Goal: Task Accomplishment & Management: Complete application form

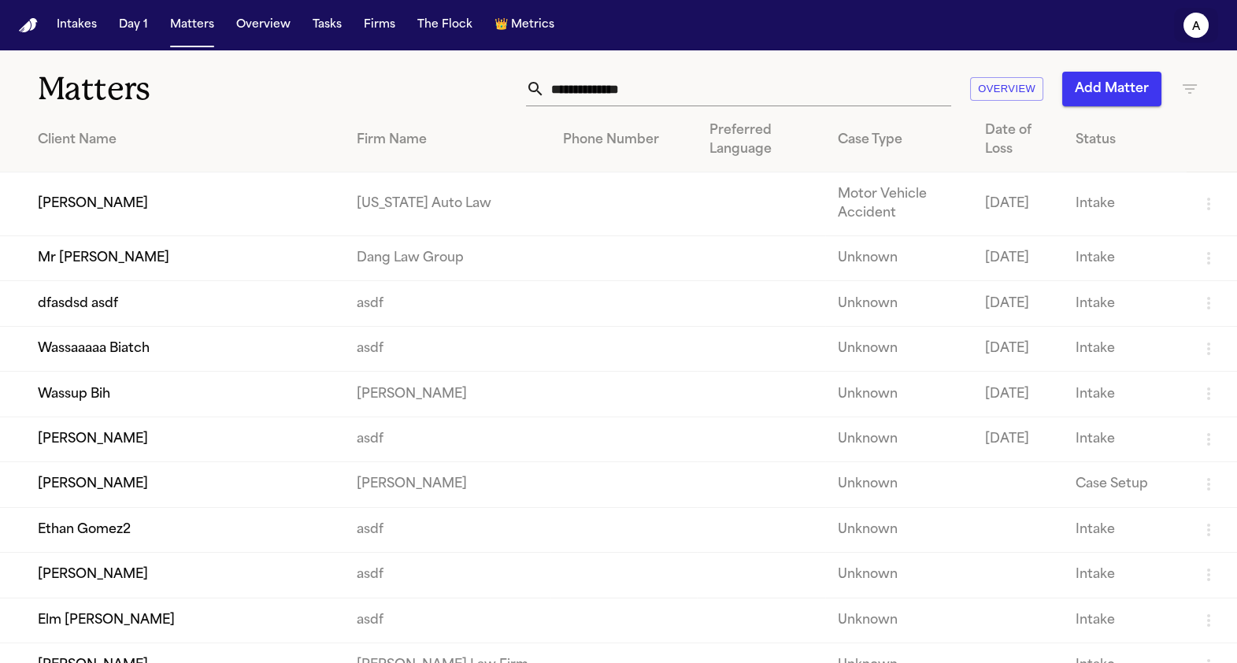
click at [1184, 33] on button "a" at bounding box center [1196, 25] width 44 height 35
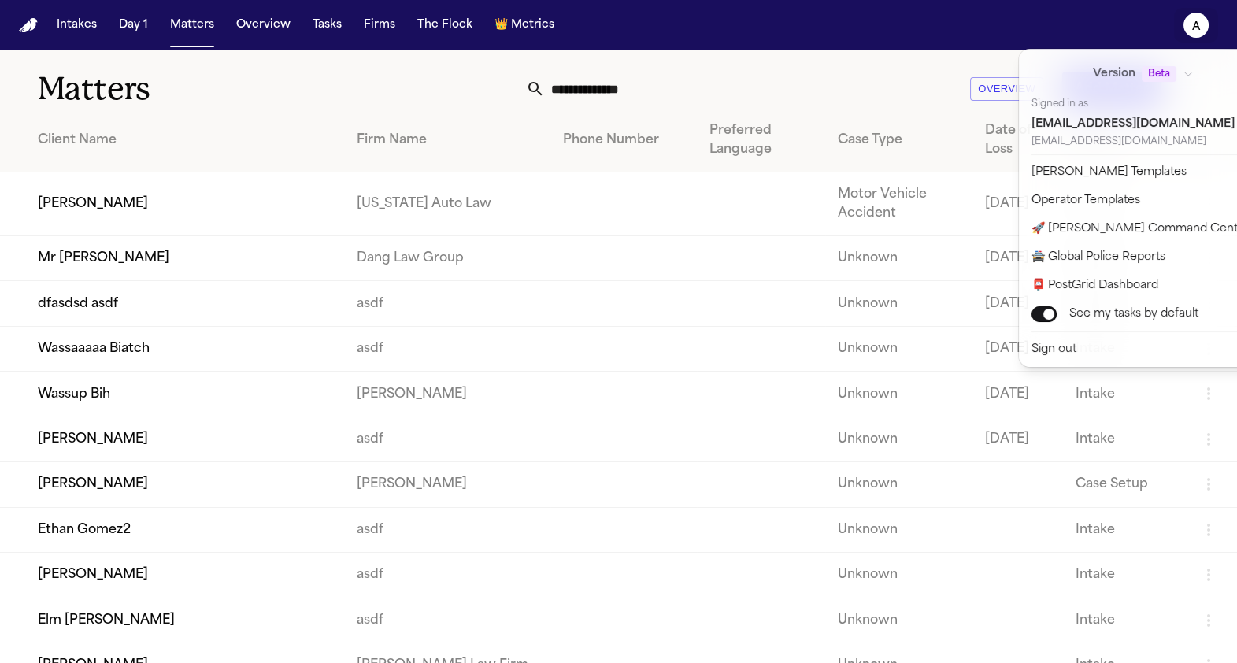
click at [308, 177] on div "Intakes Day 1 Matters Overview Tasks Firms The Flock 👑 Metrics a Matters Overvi…" at bounding box center [618, 331] width 1237 height 663
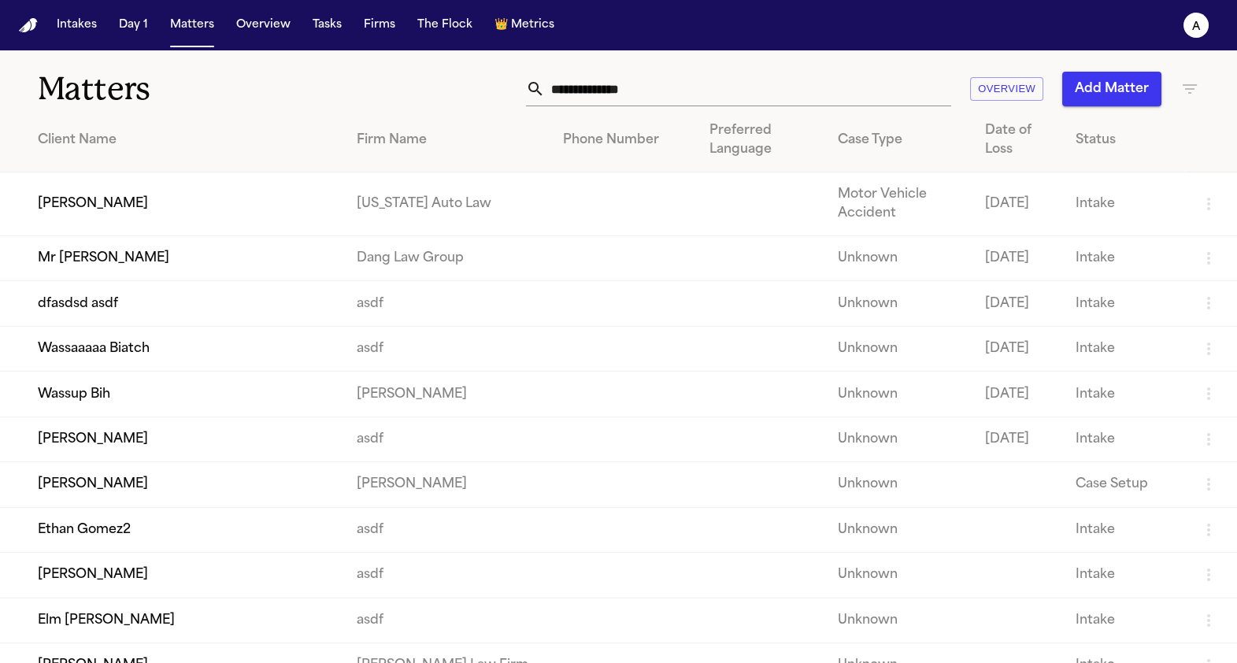
click at [1088, 97] on button "Add Matter" at bounding box center [1111, 89] width 99 height 35
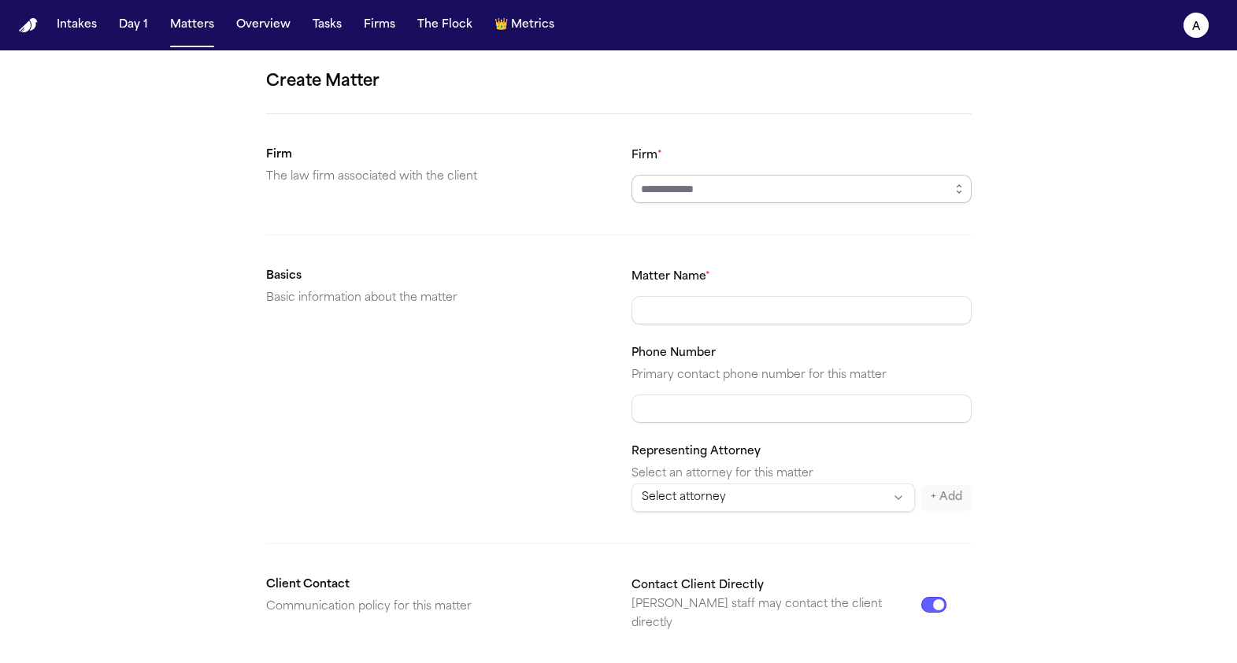
click at [697, 196] on input "Firm *" at bounding box center [802, 189] width 340 height 28
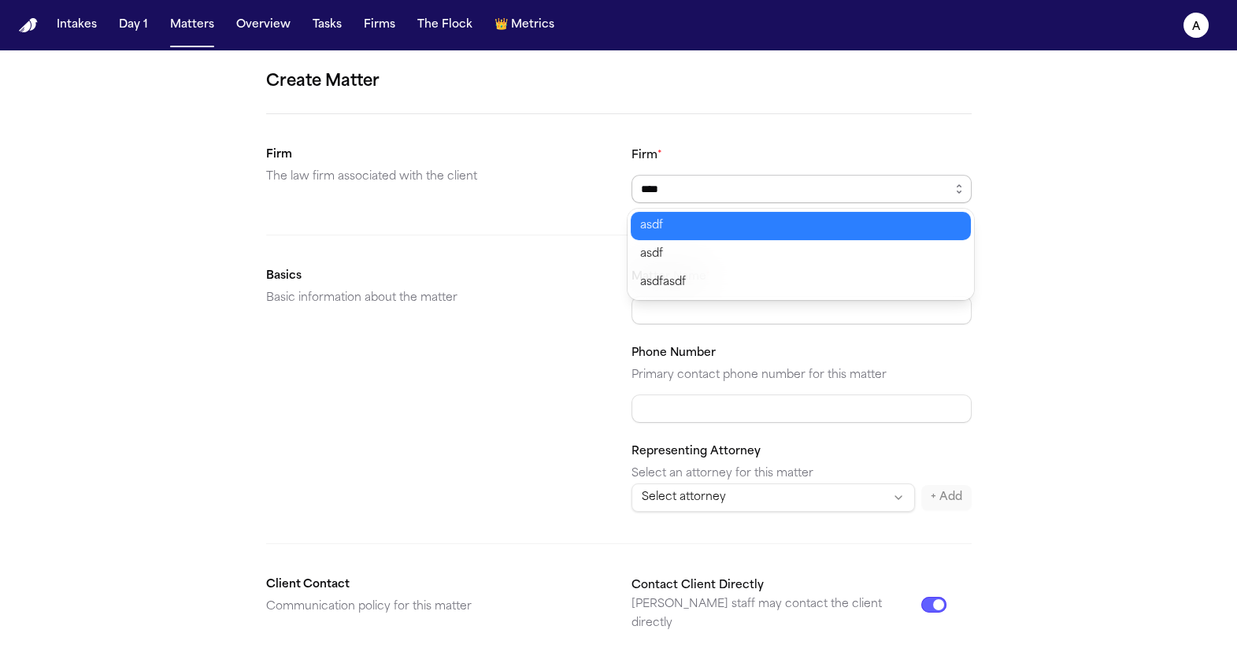
type input "****"
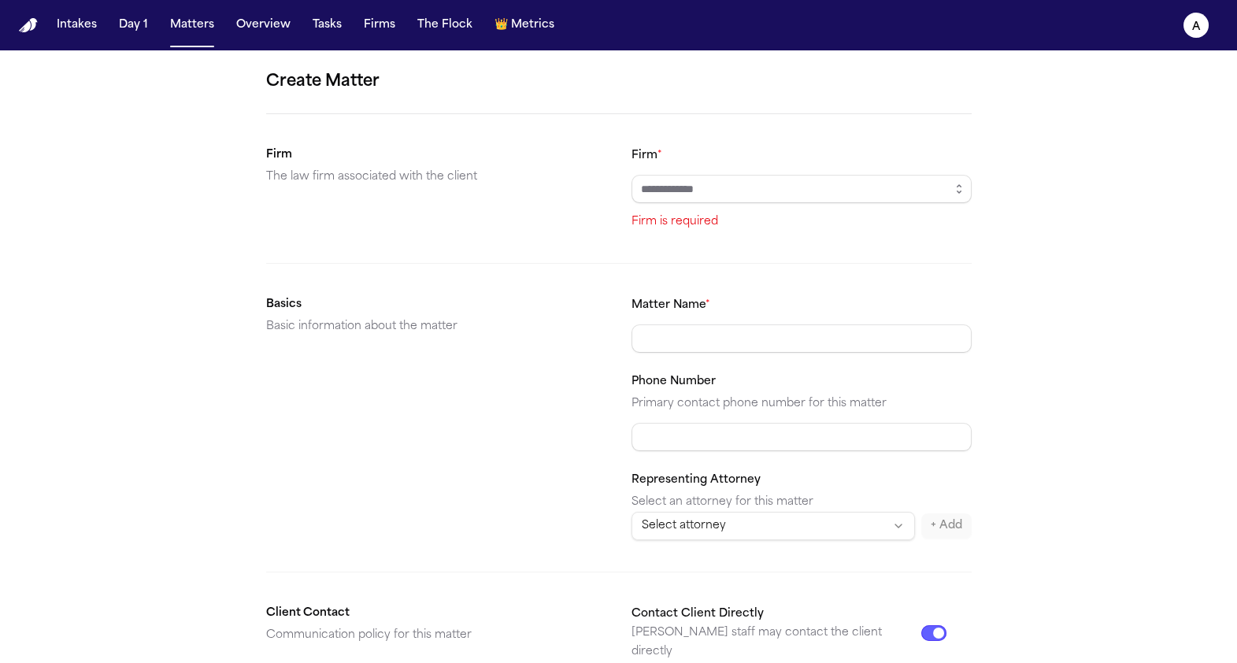
click at [503, 194] on section "Firm The law firm associated with the client Firm * Firm is required" at bounding box center [619, 189] width 706 height 86
click at [668, 334] on input "Matter Name *" at bounding box center [802, 338] width 340 height 28
click at [704, 209] on div "Firm * Firm is required" at bounding box center [802, 189] width 340 height 86
click at [717, 191] on input "Firm *" at bounding box center [802, 189] width 340 height 28
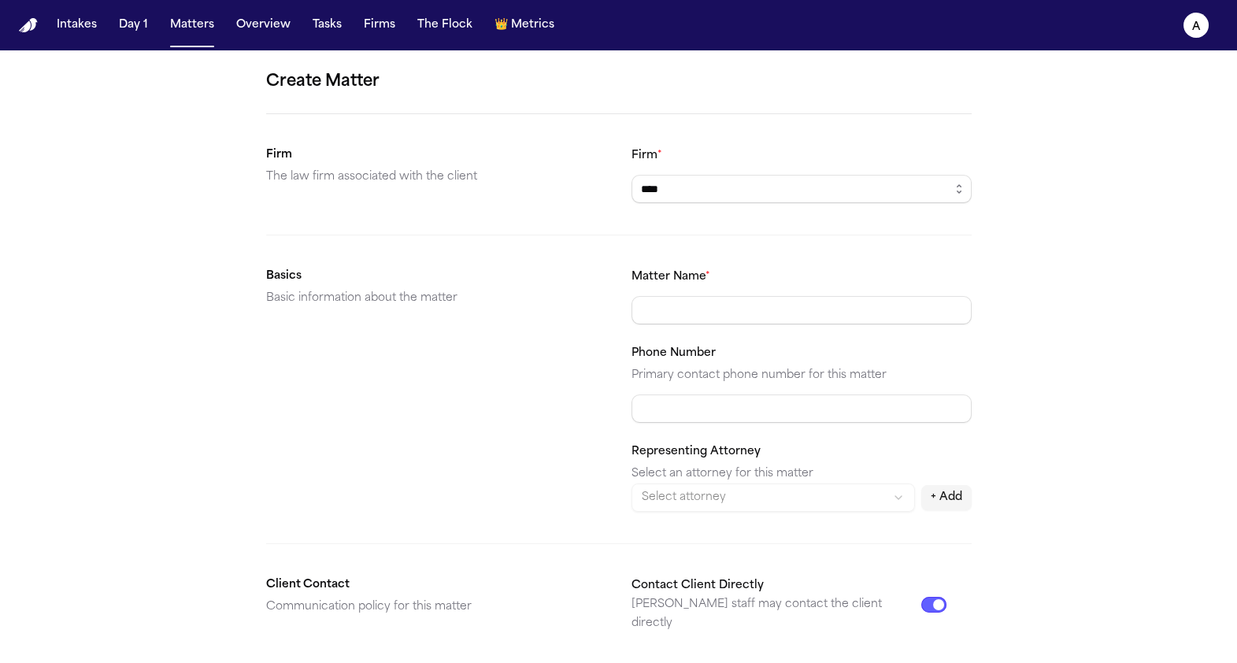
click at [697, 235] on body "Intakes Day 1 Matters Overview Tasks Firms The Flock 👑 Metrics a Create Matter …" at bounding box center [618, 331] width 1237 height 663
type input "****"
click at [676, 309] on input "Matter Name *" at bounding box center [802, 310] width 340 height 28
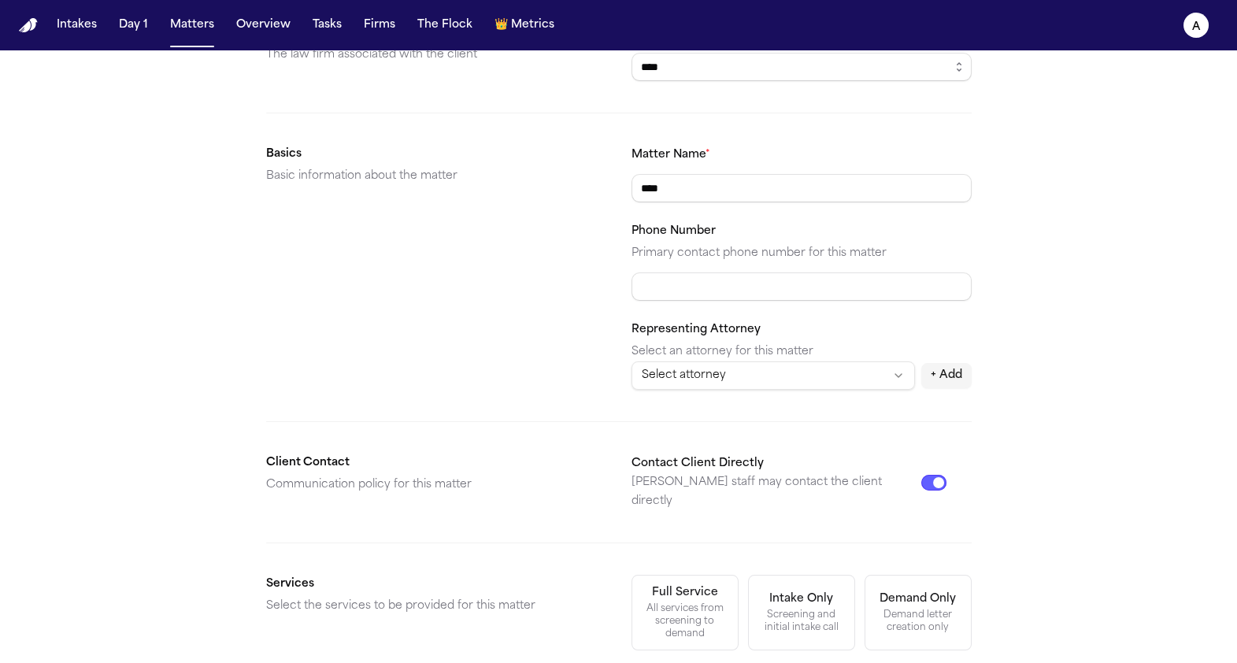
scroll to position [458, 0]
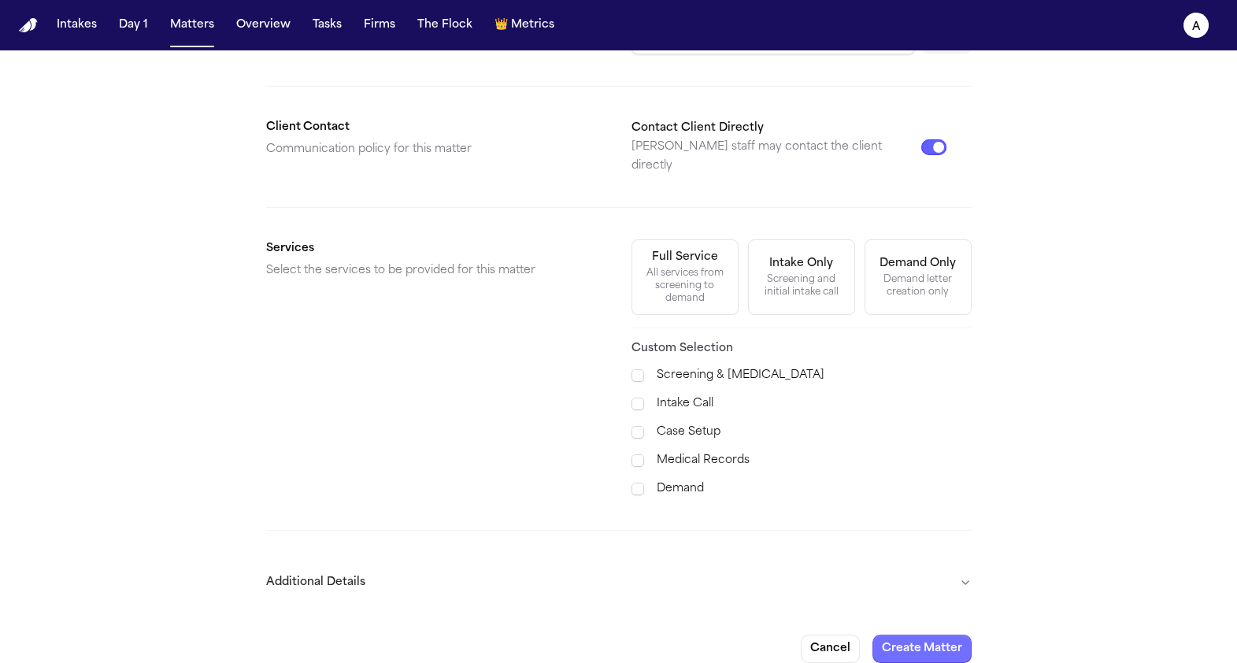
type input "****"
drag, startPoint x: 907, startPoint y: 637, endPoint x: 661, endPoint y: 517, distance: 273.6
click at [661, 517] on form "Create Matter Firm The law firm associated with the client Firm * **** Basics B…" at bounding box center [619, 137] width 706 height 1051
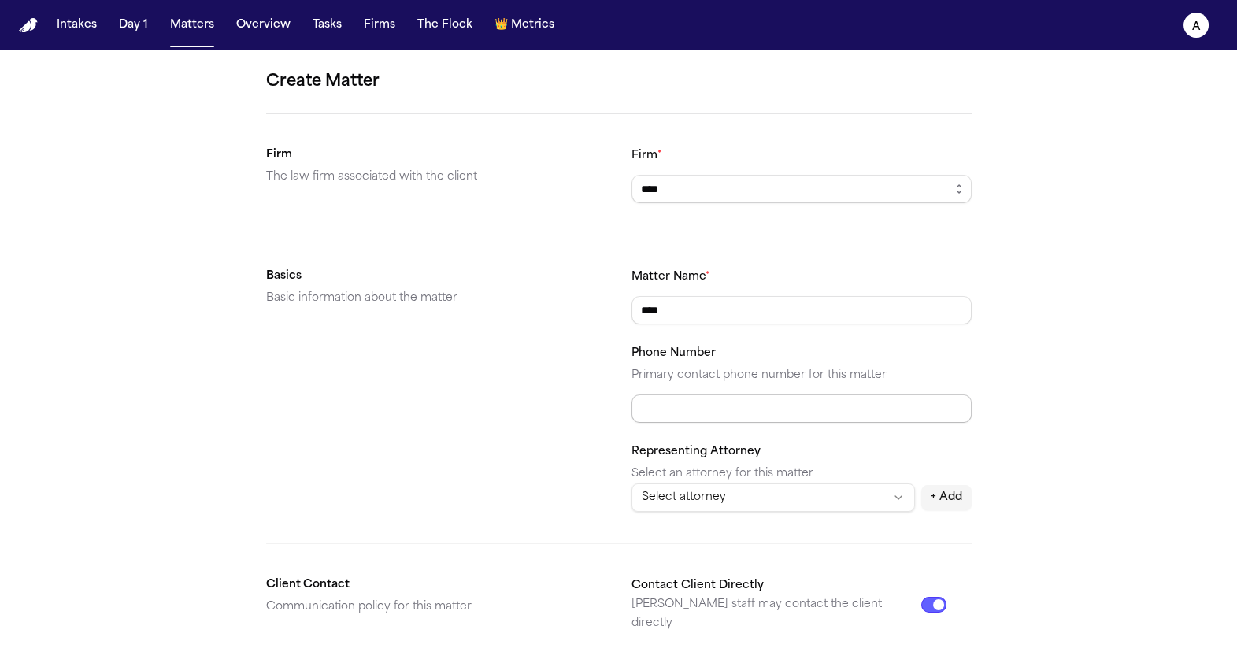
click at [708, 400] on input "Phone Number" at bounding box center [802, 409] width 340 height 28
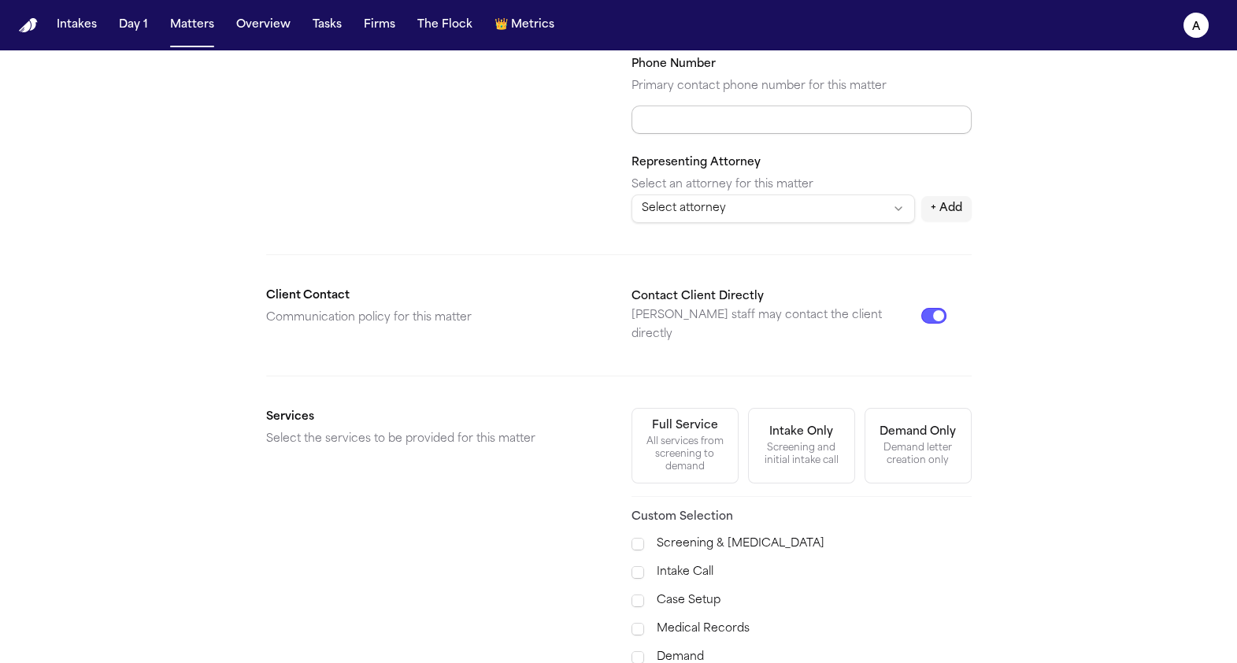
scroll to position [457, 0]
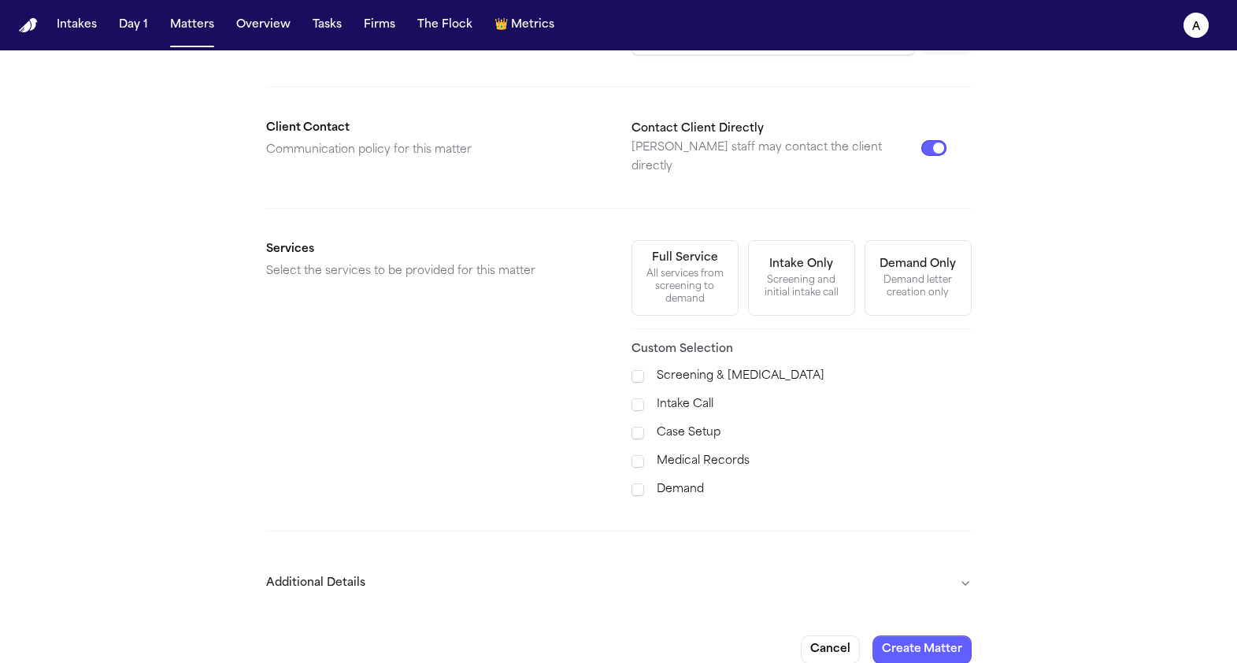
click at [927, 140] on button "Contact Client Directly" at bounding box center [933, 148] width 25 height 16
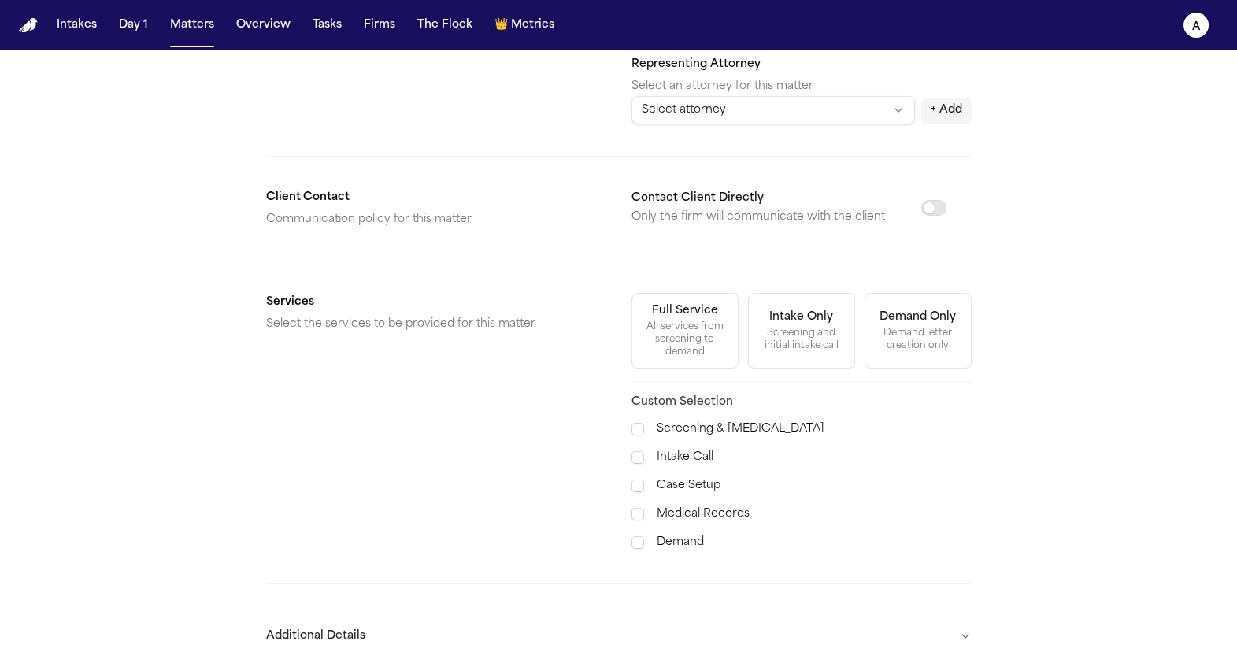
scroll to position [458, 0]
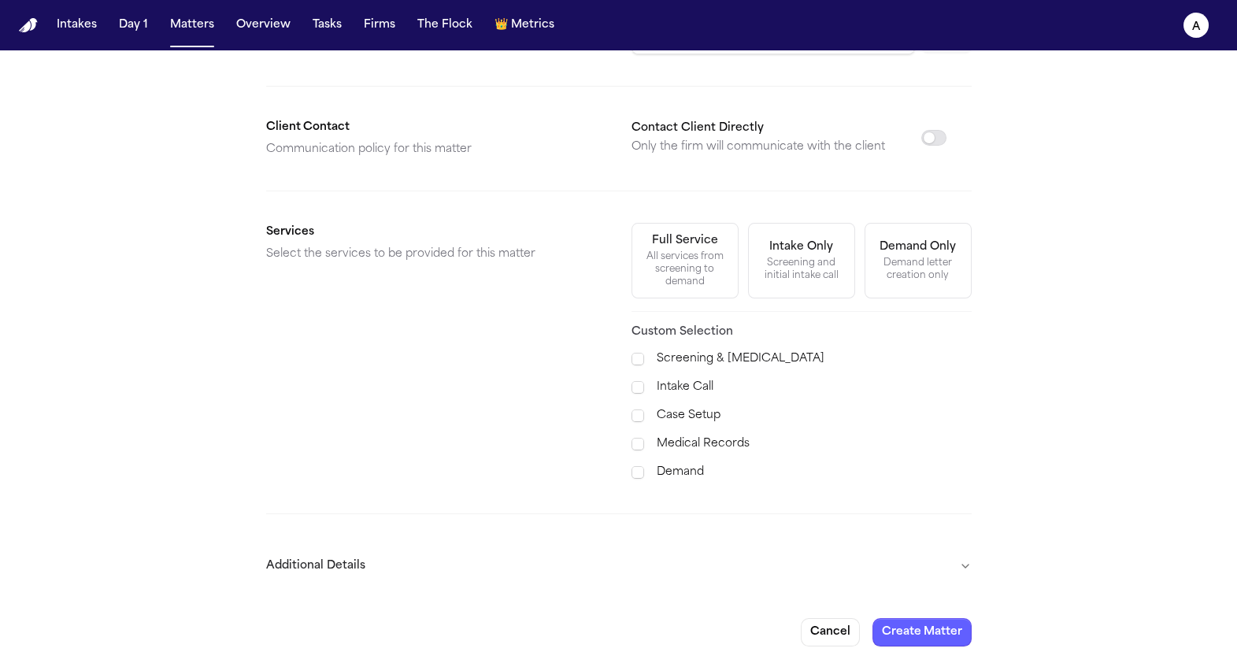
click at [963, 564] on button "Additional Details" at bounding box center [619, 566] width 706 height 41
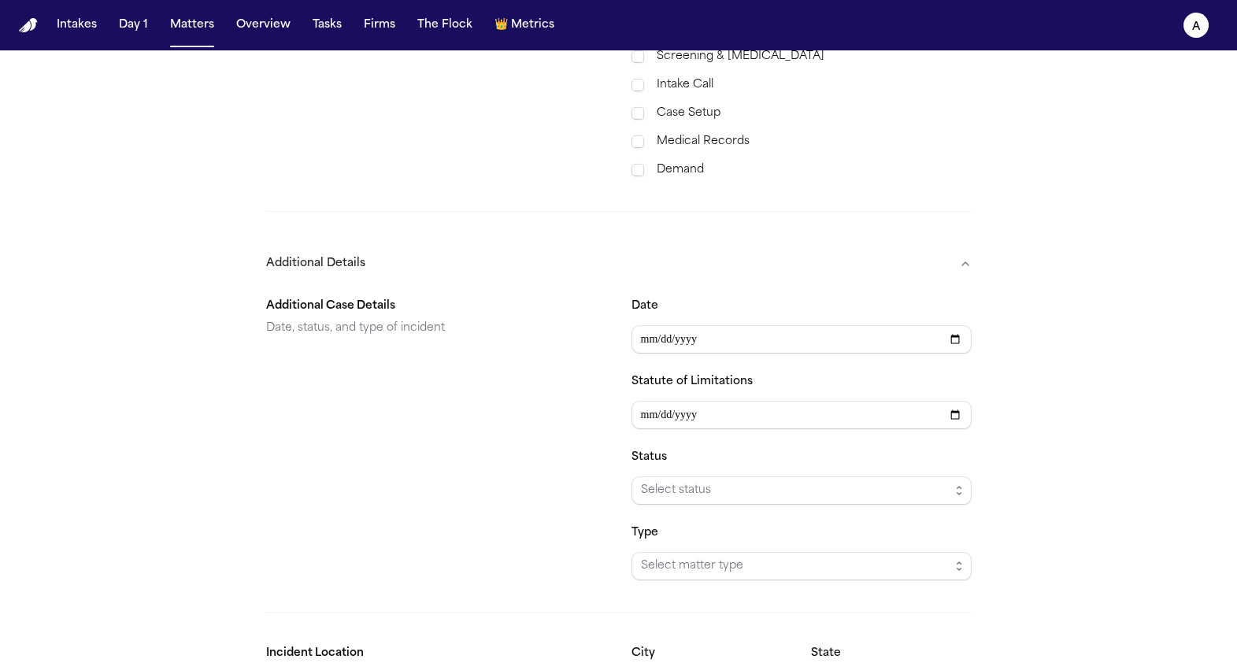
scroll to position [886, 0]
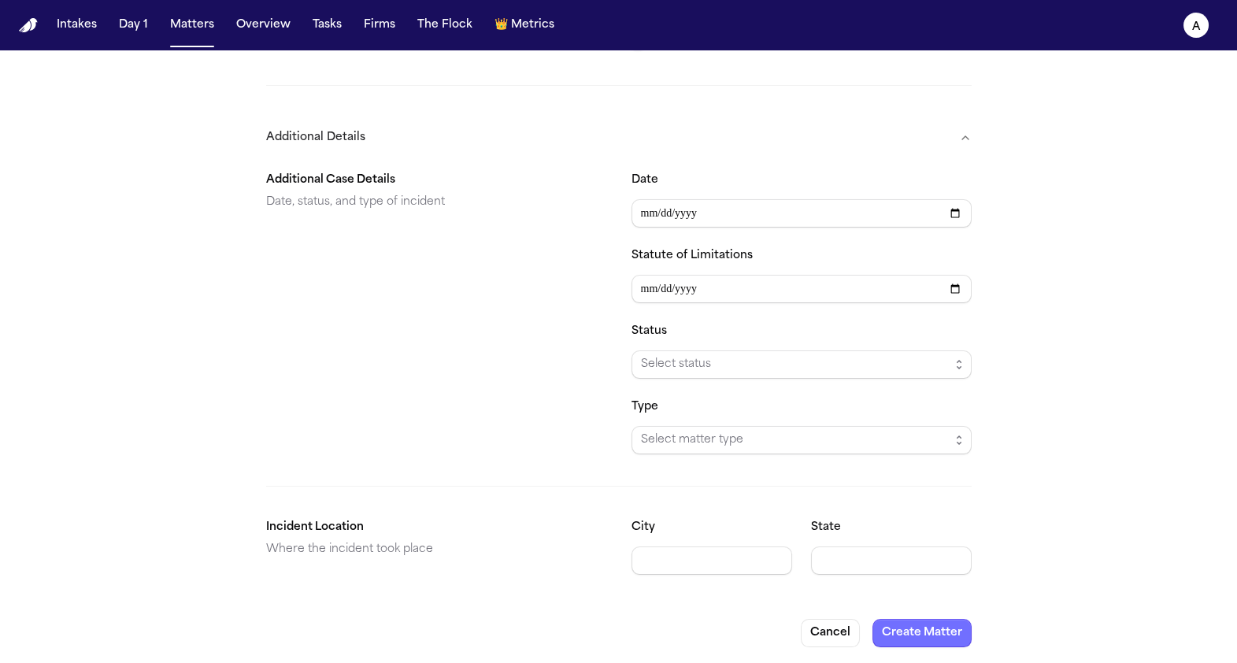
click at [933, 637] on button "Create Matter" at bounding box center [921, 633] width 99 height 28
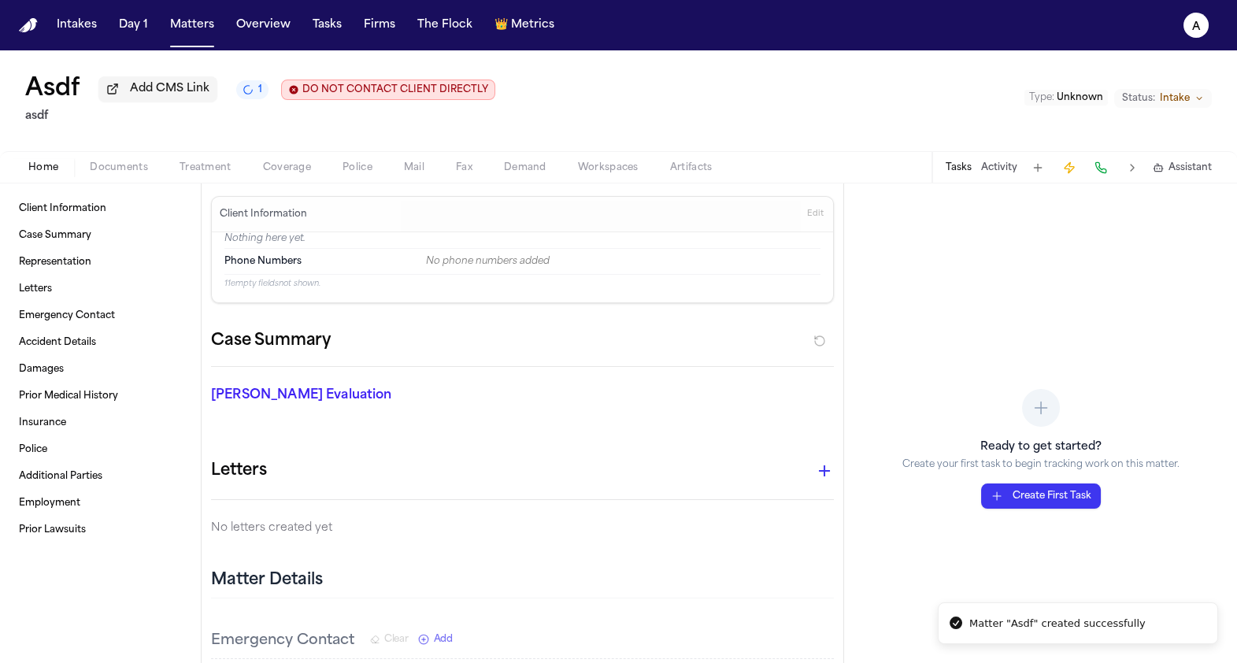
click at [350, 167] on span "Police" at bounding box center [358, 167] width 30 height 13
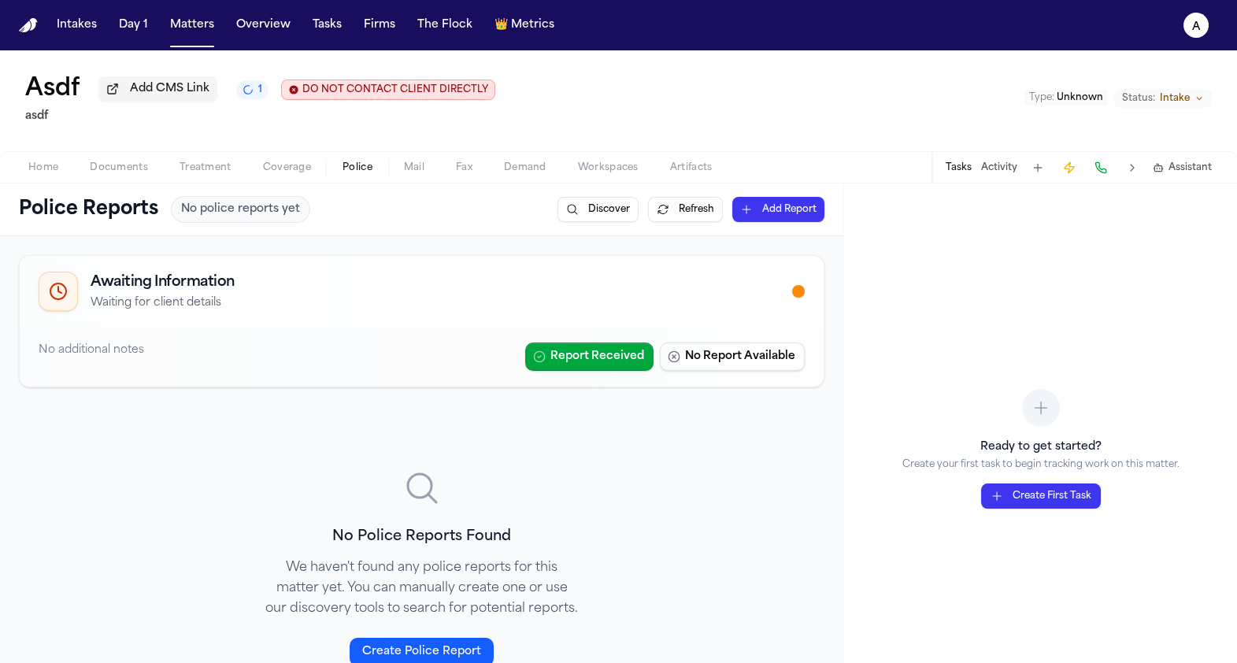
click at [593, 208] on button "Discover" at bounding box center [598, 209] width 81 height 25
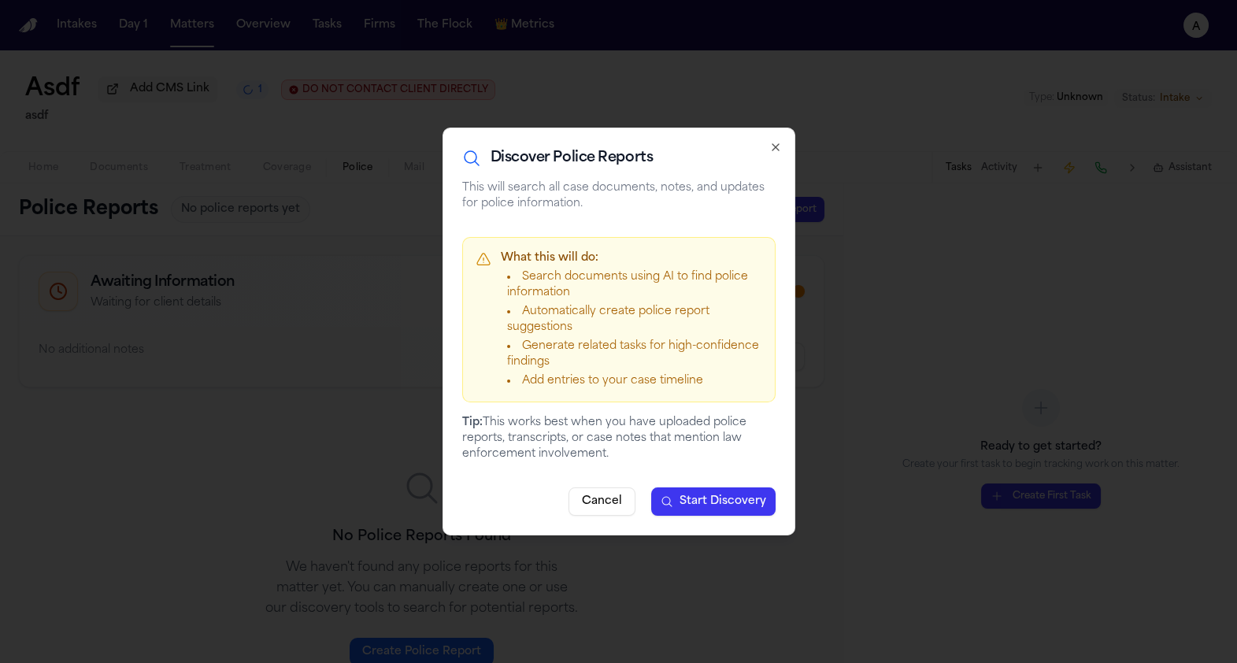
click at [580, 490] on button "Cancel" at bounding box center [602, 501] width 67 height 28
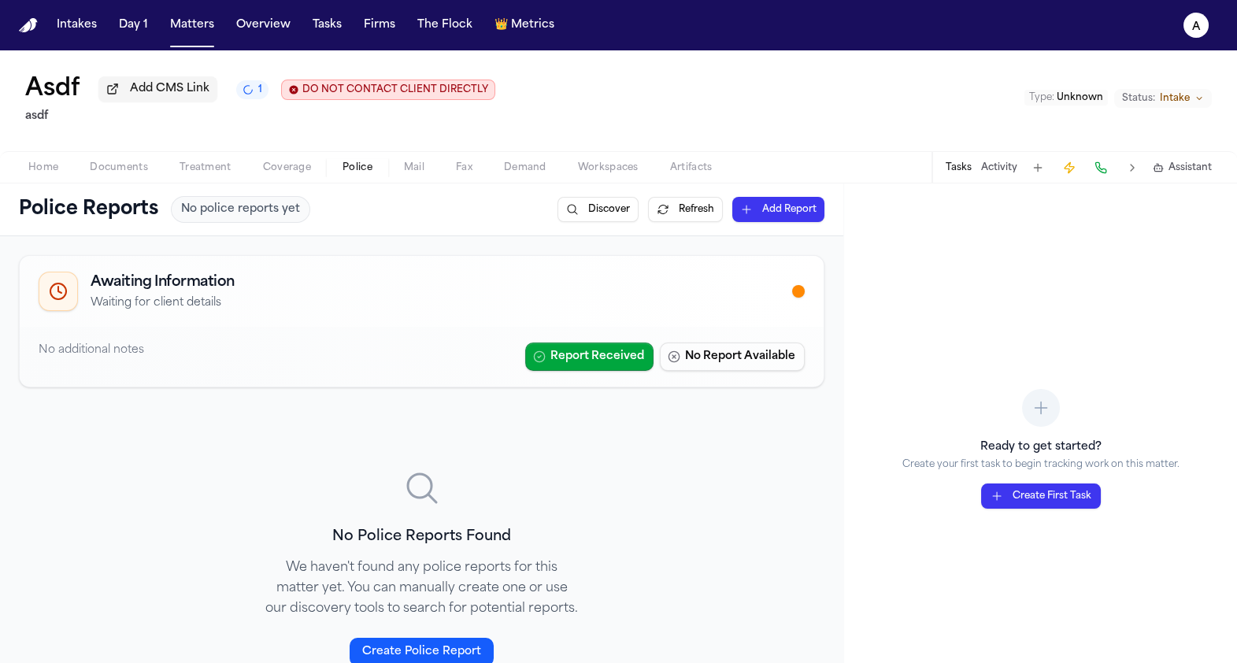
click at [38, 180] on div "Home Documents Treatment Coverage Police Mail Fax Demand Workspaces Artifacts T…" at bounding box center [618, 166] width 1237 height 31
click at [39, 170] on span "Home" at bounding box center [43, 167] width 30 height 13
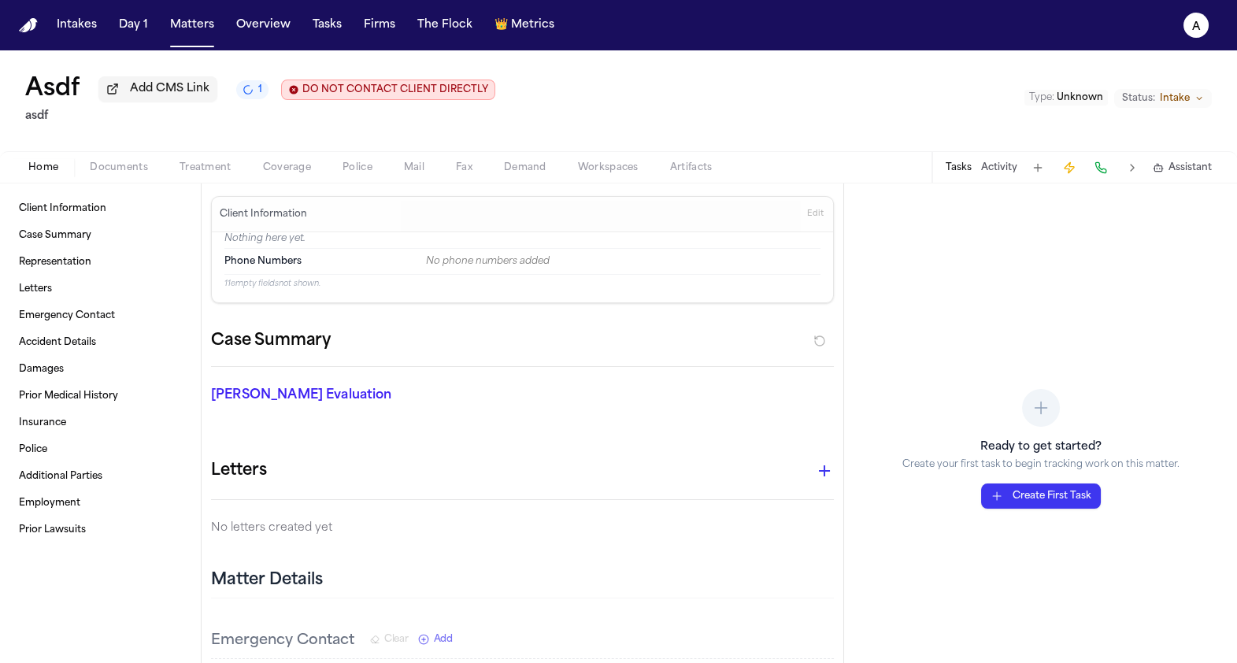
click at [808, 220] on span "Edit" at bounding box center [815, 214] width 17 height 11
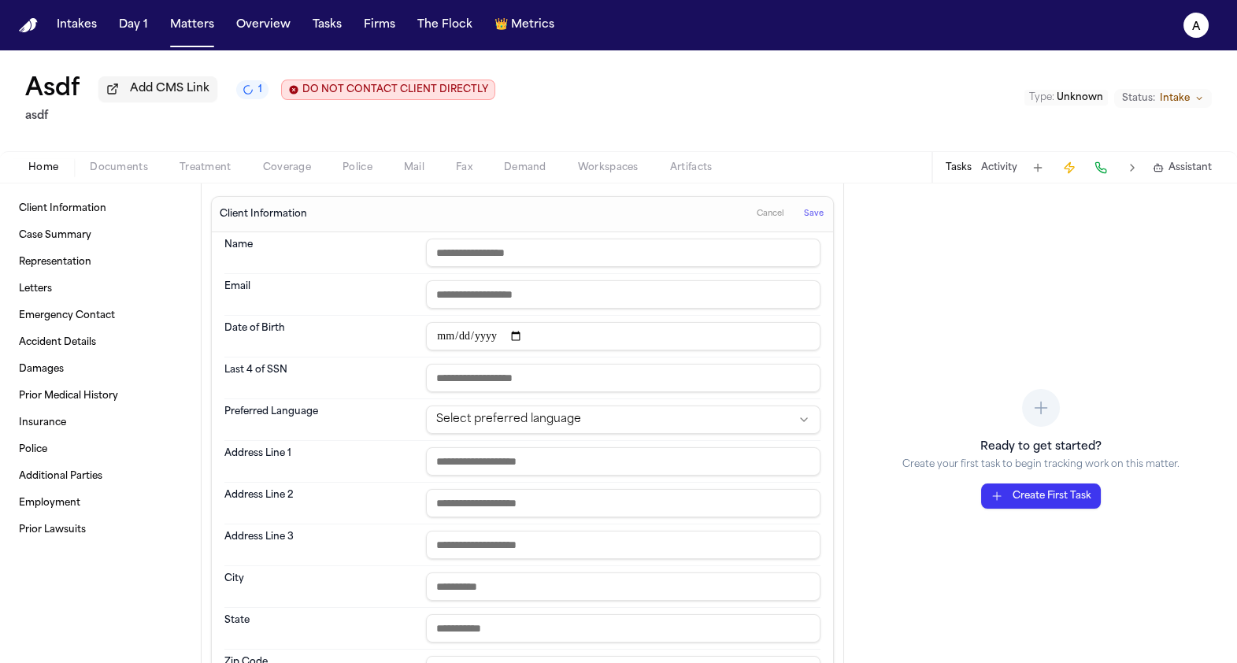
click at [465, 243] on input "text" at bounding box center [623, 253] width 395 height 28
type input "****"
click at [823, 225] on button "Save" at bounding box center [813, 214] width 29 height 25
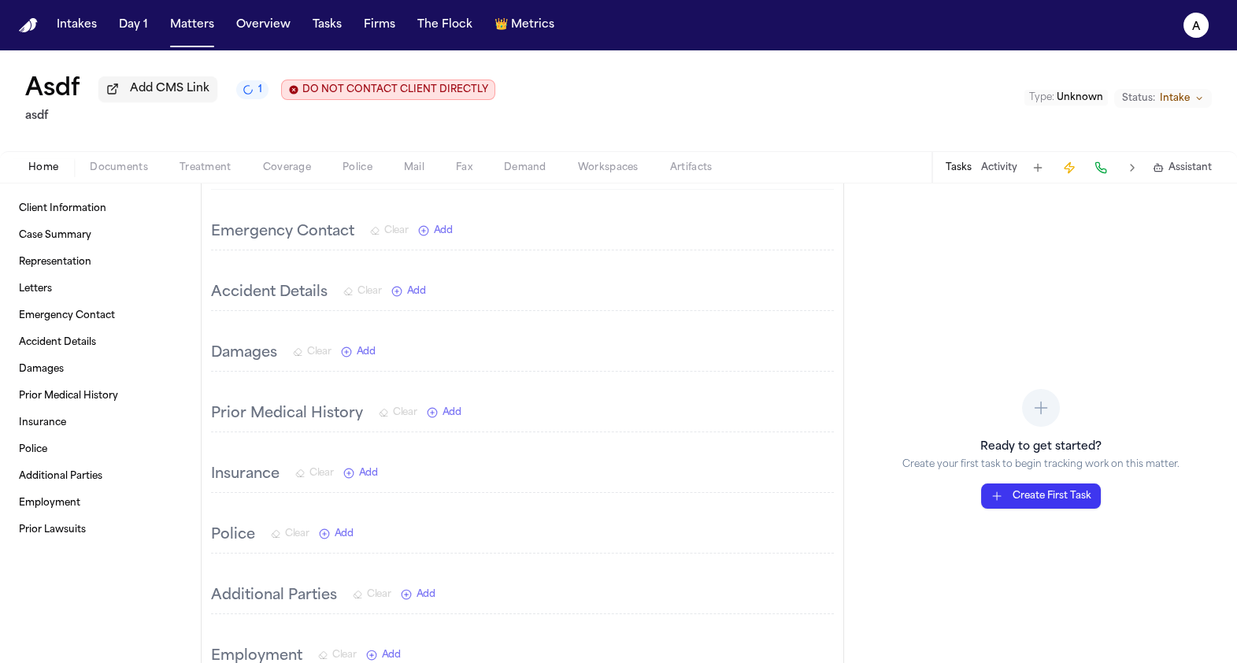
scroll to position [424, 0]
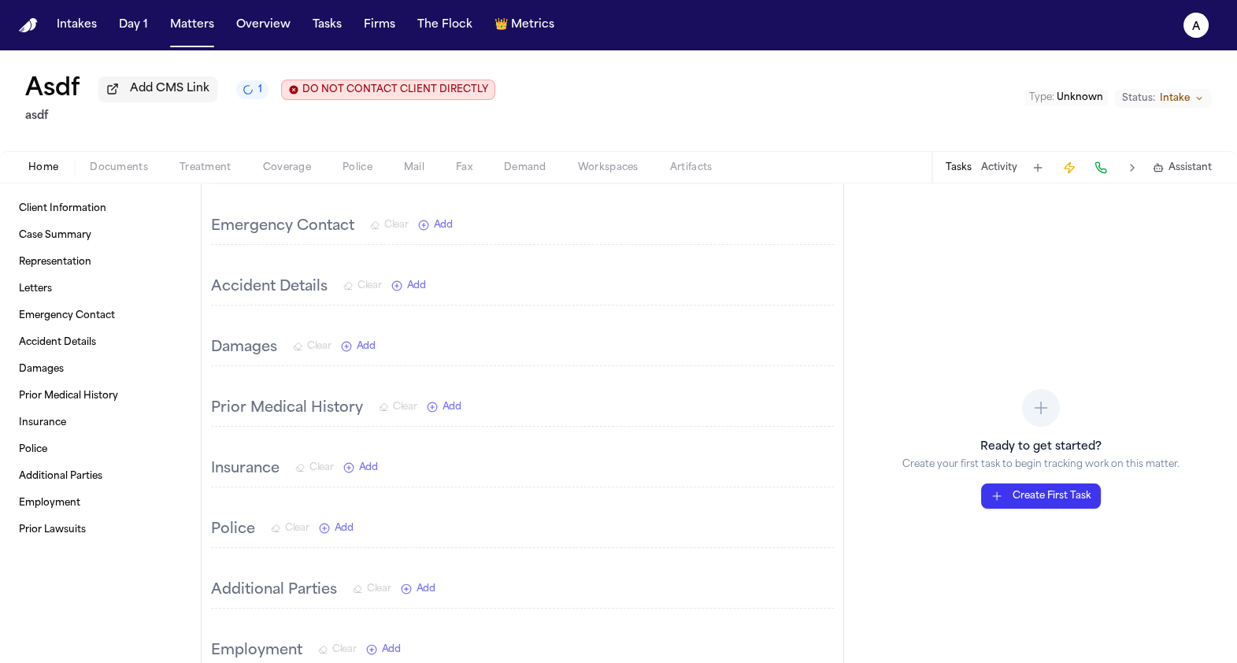
click at [420, 289] on span "Add" at bounding box center [416, 286] width 19 height 13
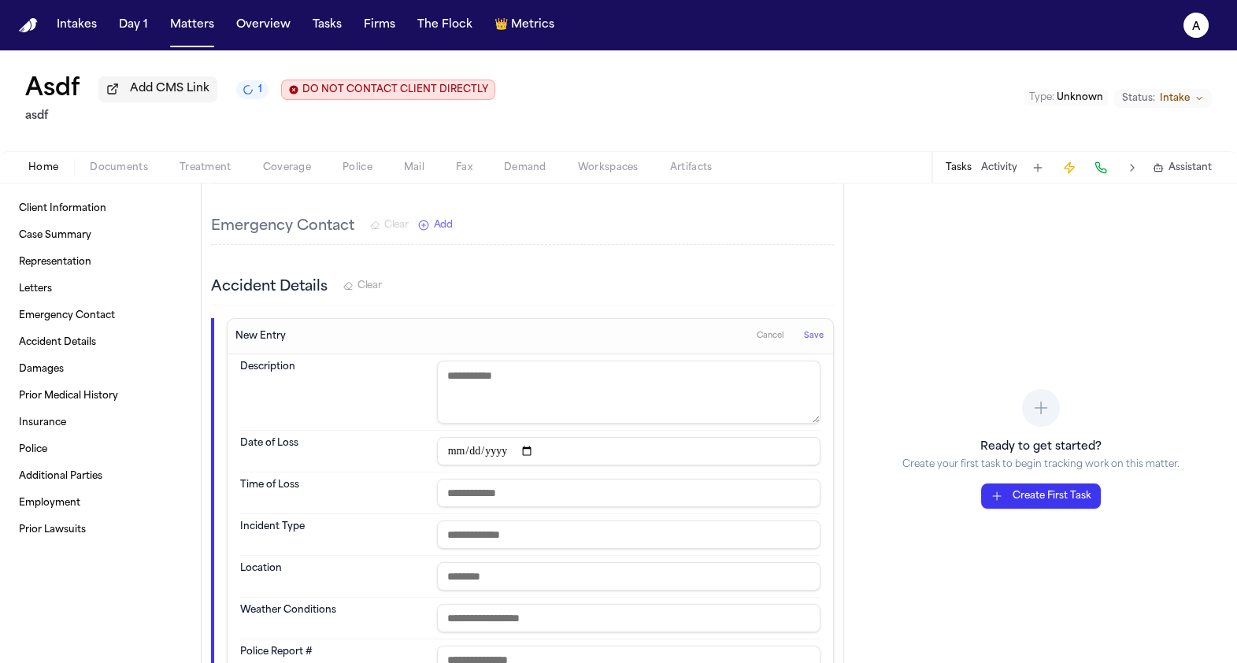
click at [516, 390] on textarea at bounding box center [628, 392] width 383 height 63
click at [452, 448] on input "date" at bounding box center [628, 451] width 383 height 28
click at [540, 454] on input "date" at bounding box center [628, 451] width 383 height 28
type input "**********"
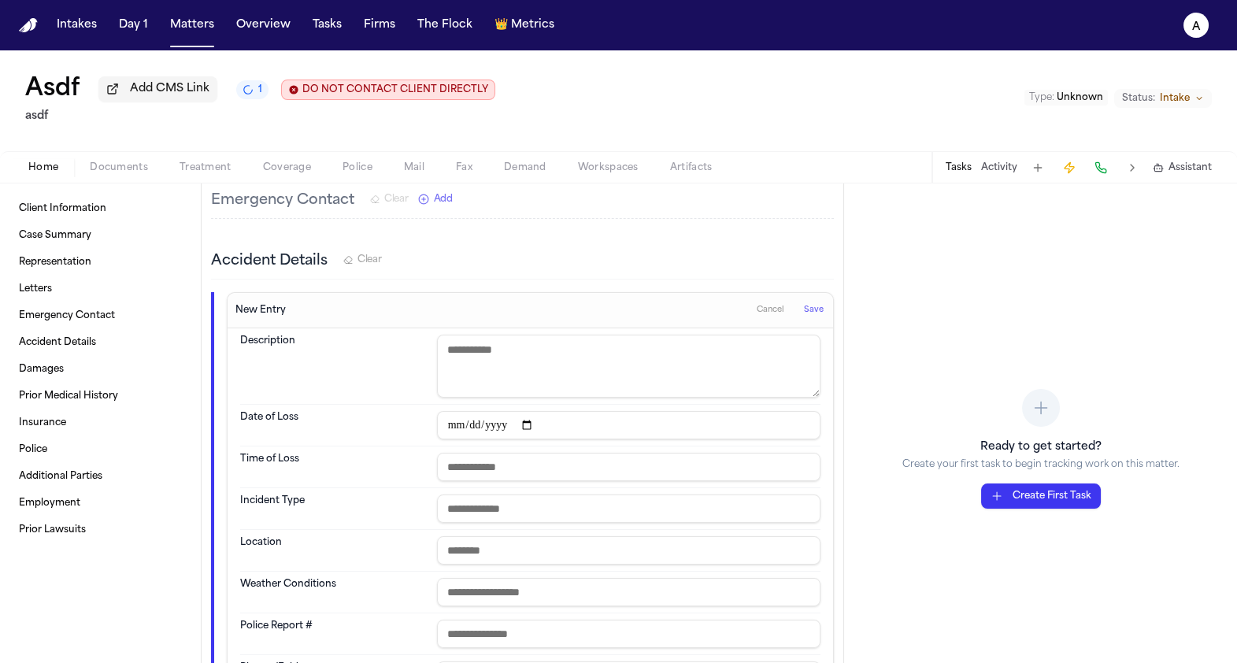
scroll to position [465, 0]
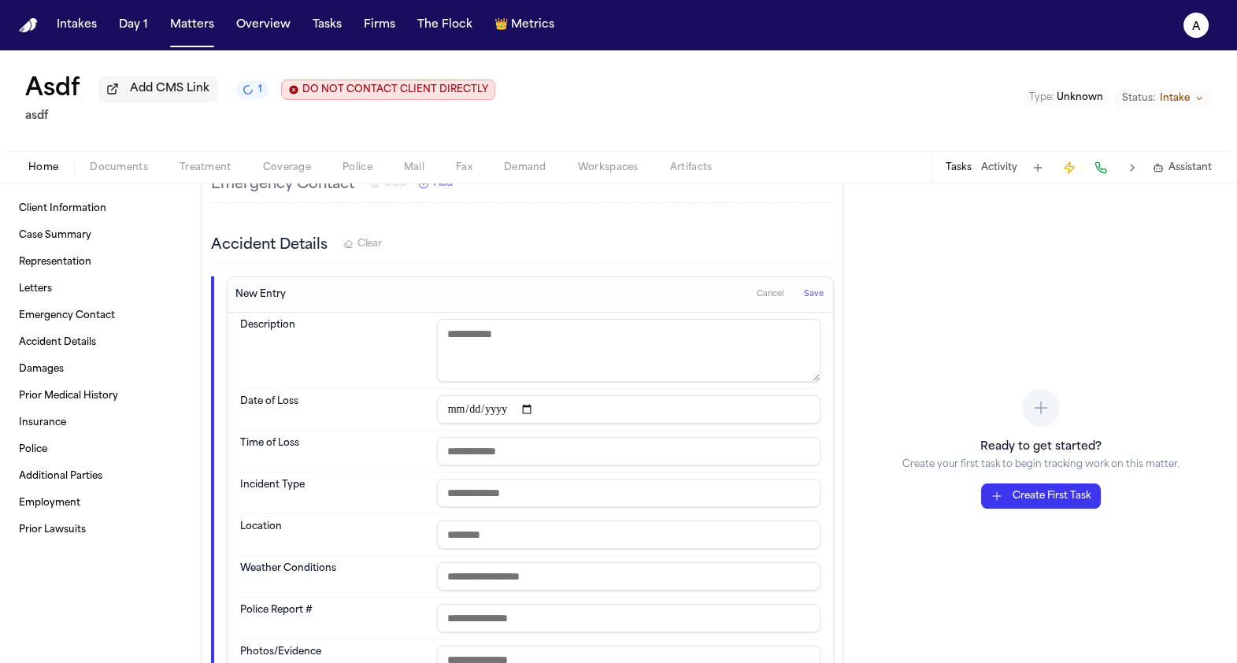
click at [530, 541] on input "text" at bounding box center [628, 534] width 383 height 28
type input "*"
type input "**********"
click at [809, 293] on span "Save" at bounding box center [814, 294] width 20 height 11
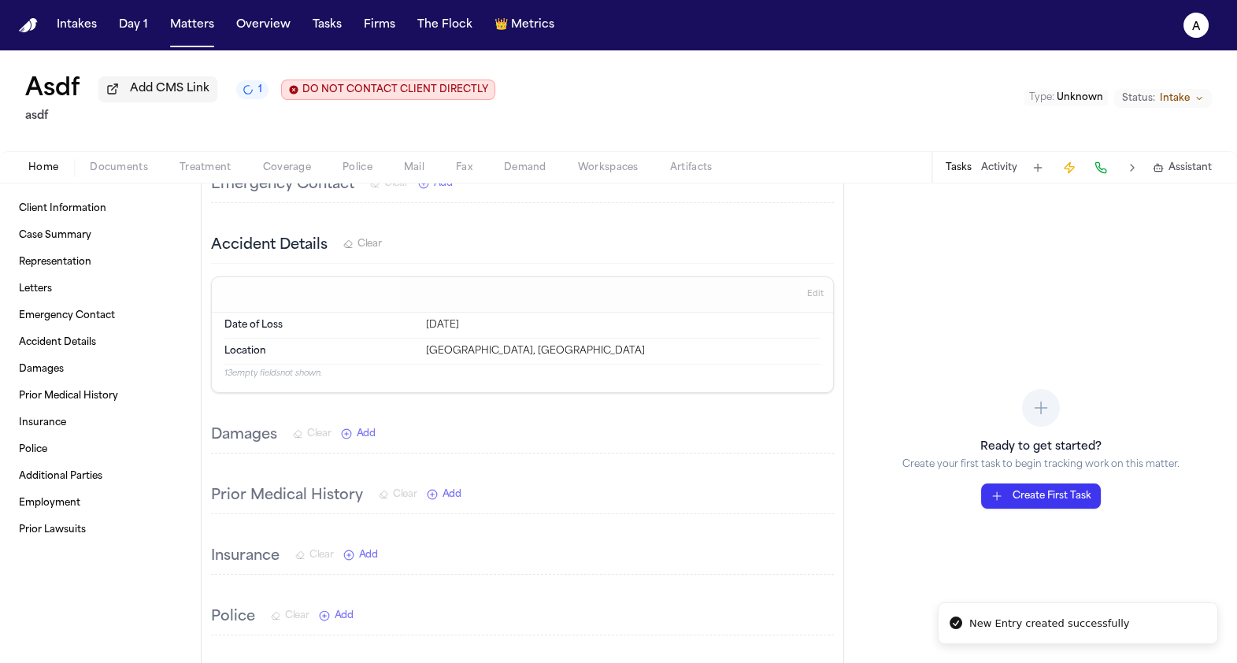
click at [361, 164] on span "Police" at bounding box center [358, 167] width 30 height 13
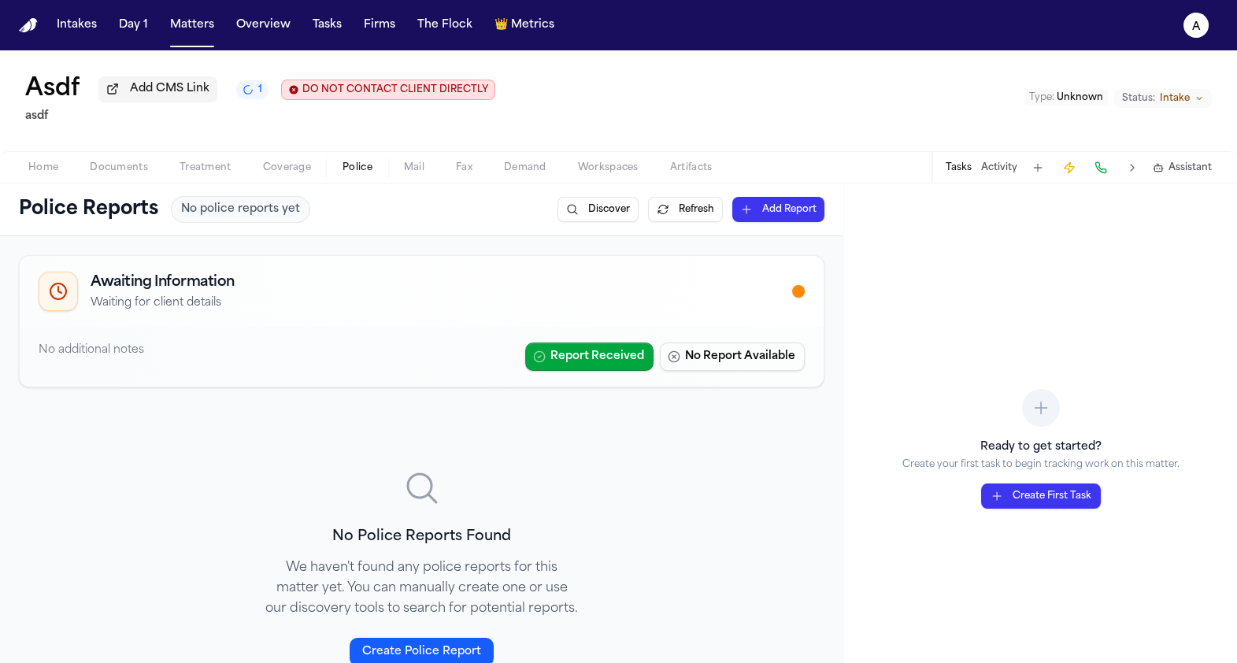
click at [583, 211] on button "Discover" at bounding box center [598, 209] width 81 height 25
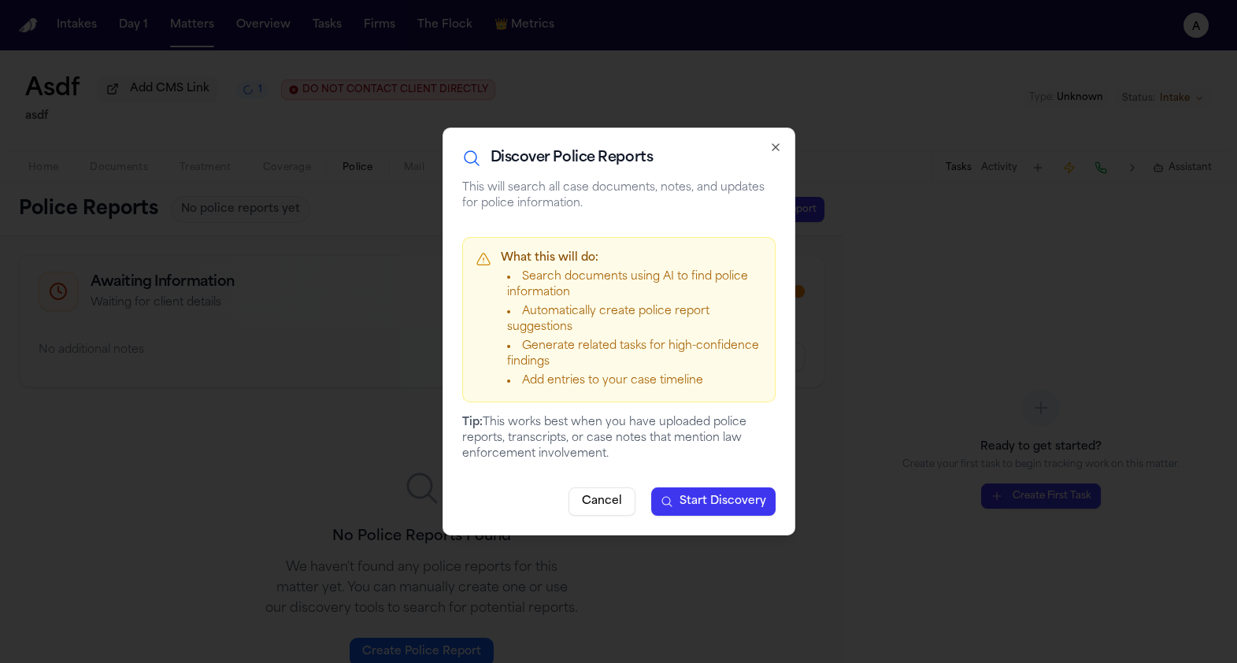
click at [658, 483] on div "Discover Police Reports This will search all case documents, notes, and updates…" at bounding box center [619, 332] width 353 height 408
click at [694, 498] on span "Start Discovery" at bounding box center [723, 502] width 87 height 16
